Goal: Go to known website: Access a specific website the user already knows

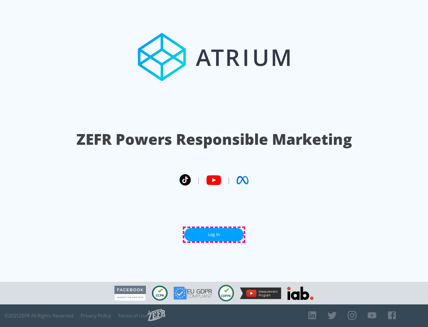
click at [214, 234] on link "Log In" at bounding box center [213, 234] width 59 height 13
